Goal: Find specific page/section: Find specific page/section

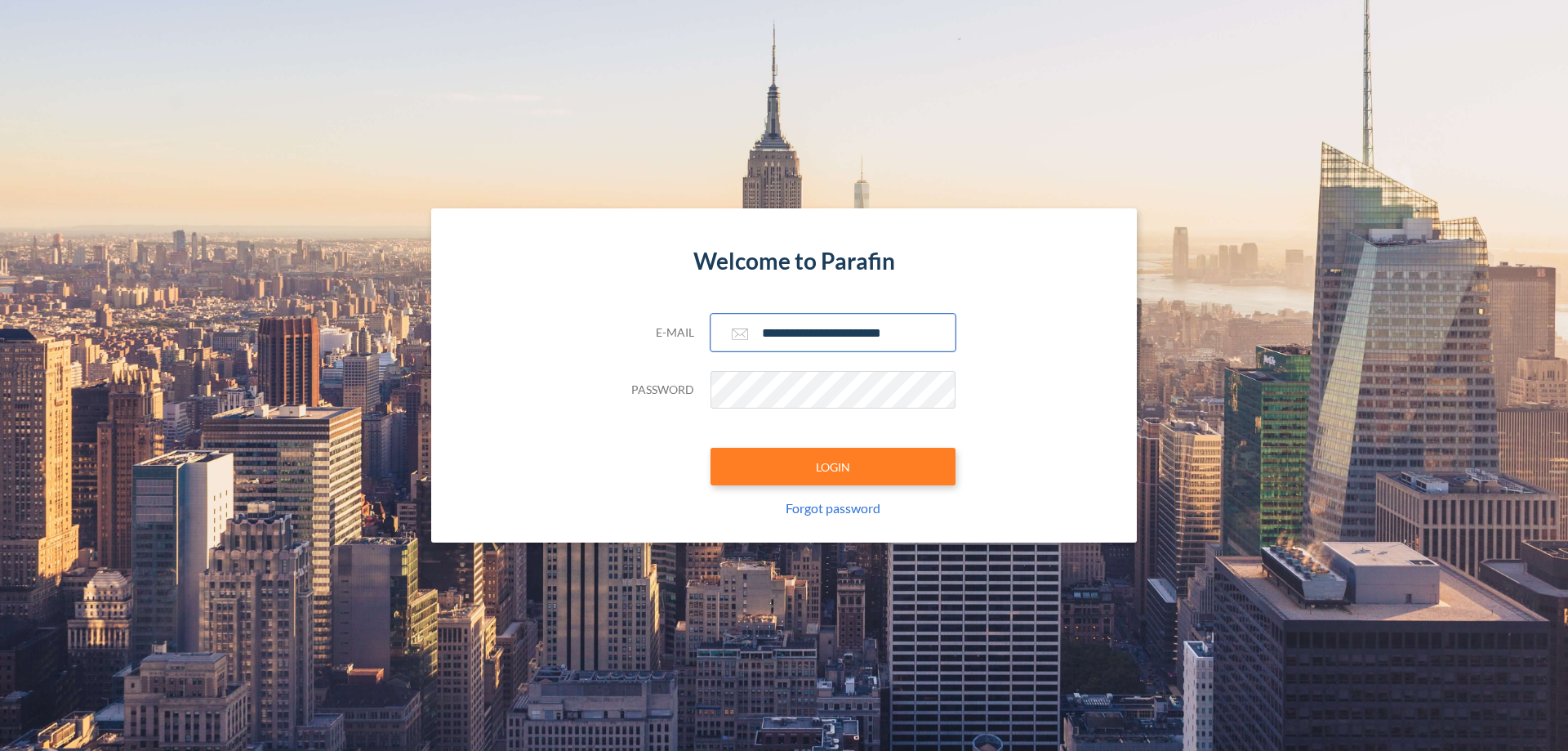
type input "**********"
click at [833, 466] on button "LOGIN" at bounding box center [833, 466] width 245 height 38
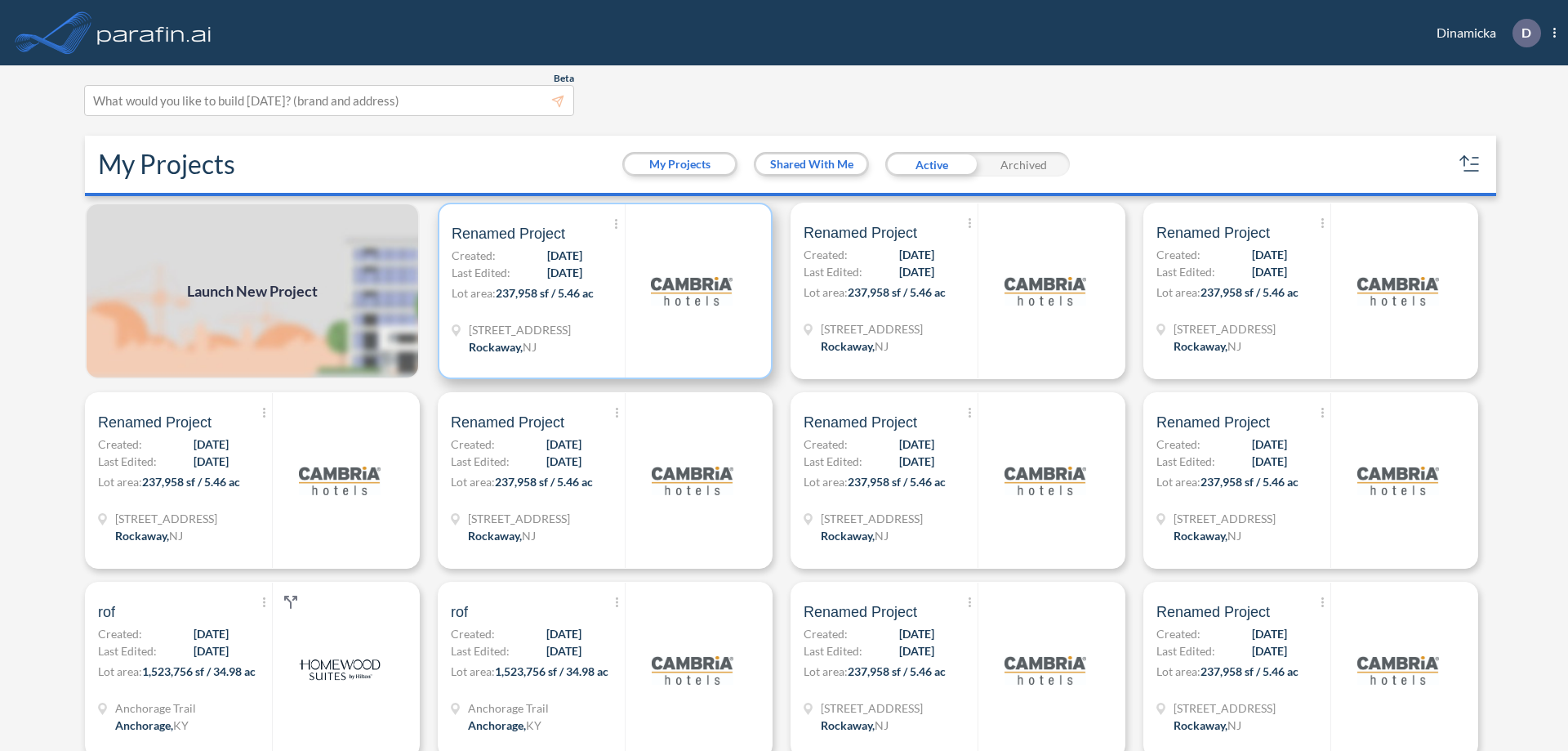
scroll to position [4, 0]
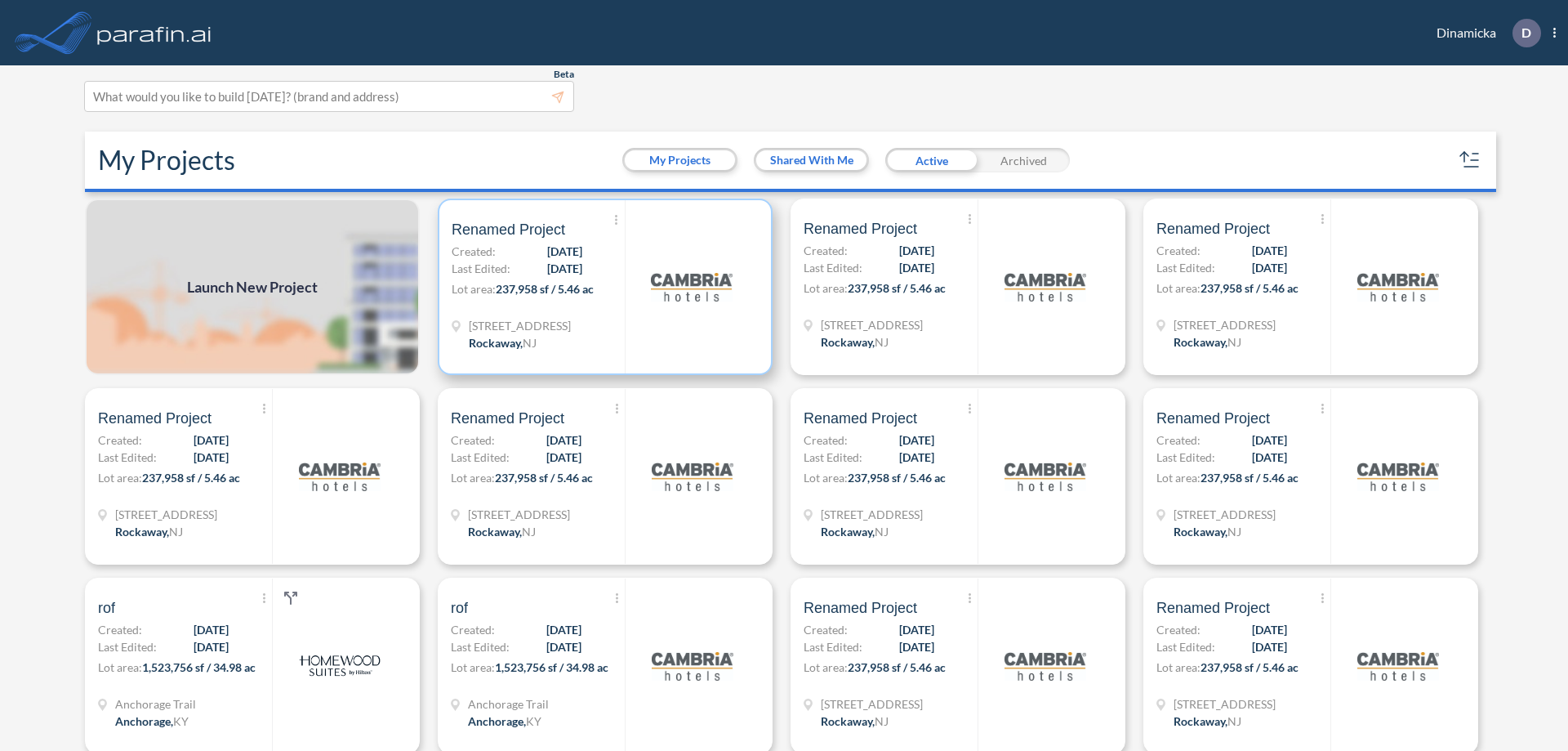
click at [602, 286] on p "Lot area: 237,958 sf / 5.46 ac" at bounding box center [538, 292] width 173 height 23
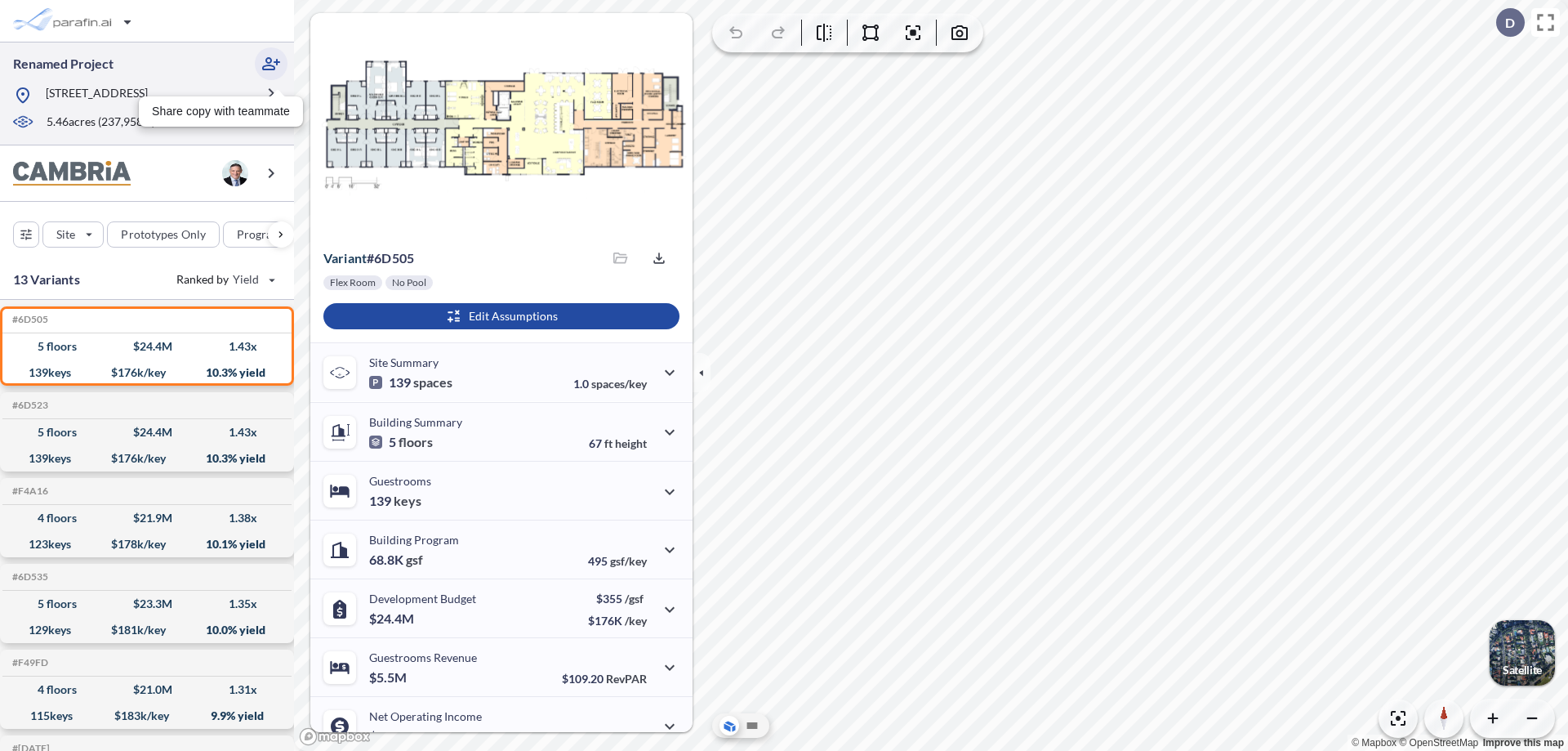
click at [271, 64] on icon "button" at bounding box center [270, 63] width 19 height 19
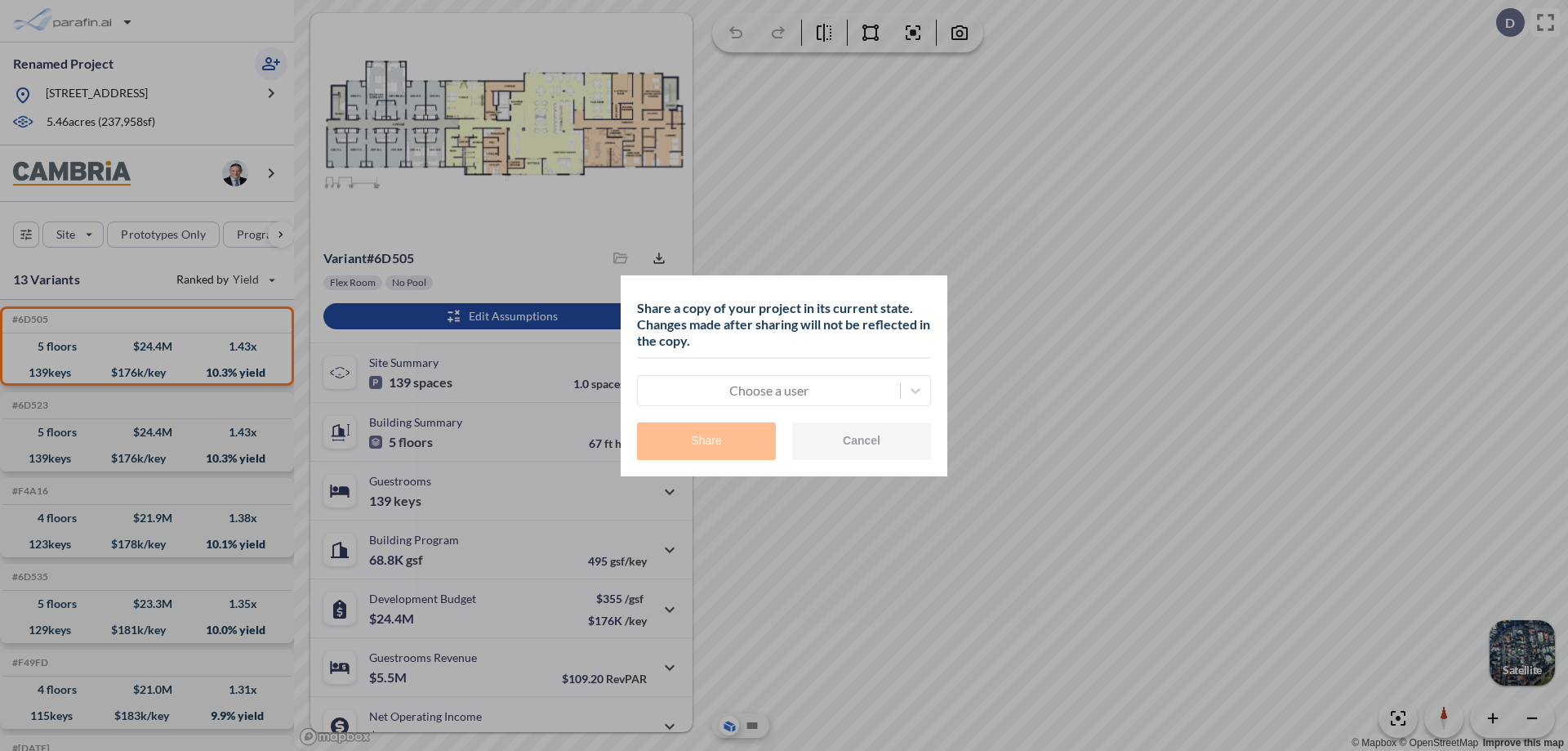
click at [769, 389] on div at bounding box center [769, 390] width 246 height 19
